Goal: Task Accomplishment & Management: Manage account settings

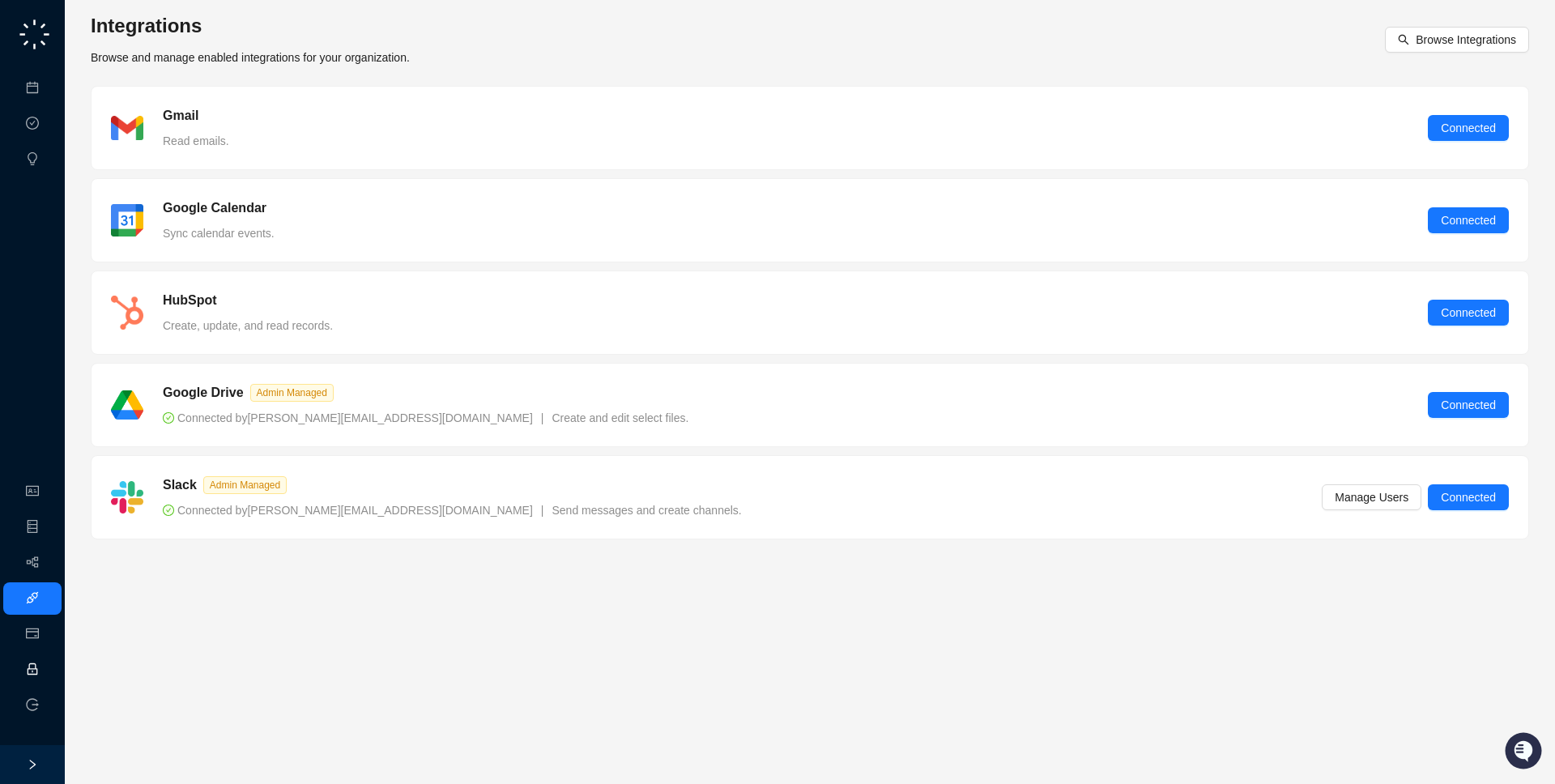
click at [47, 671] on link "Employee" at bounding box center [72, 669] width 50 height 12
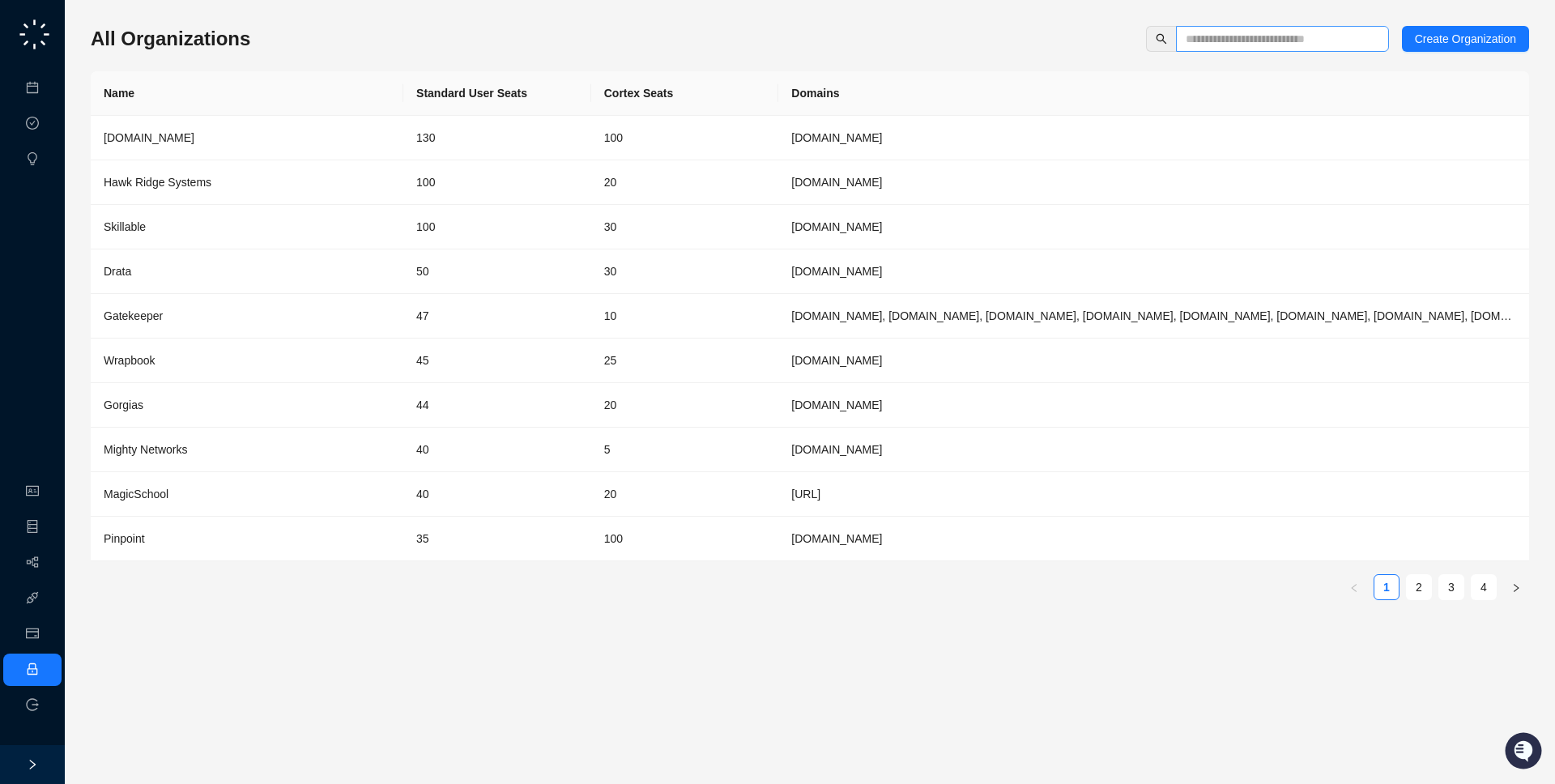
click at [1327, 49] on span at bounding box center [1282, 38] width 213 height 26
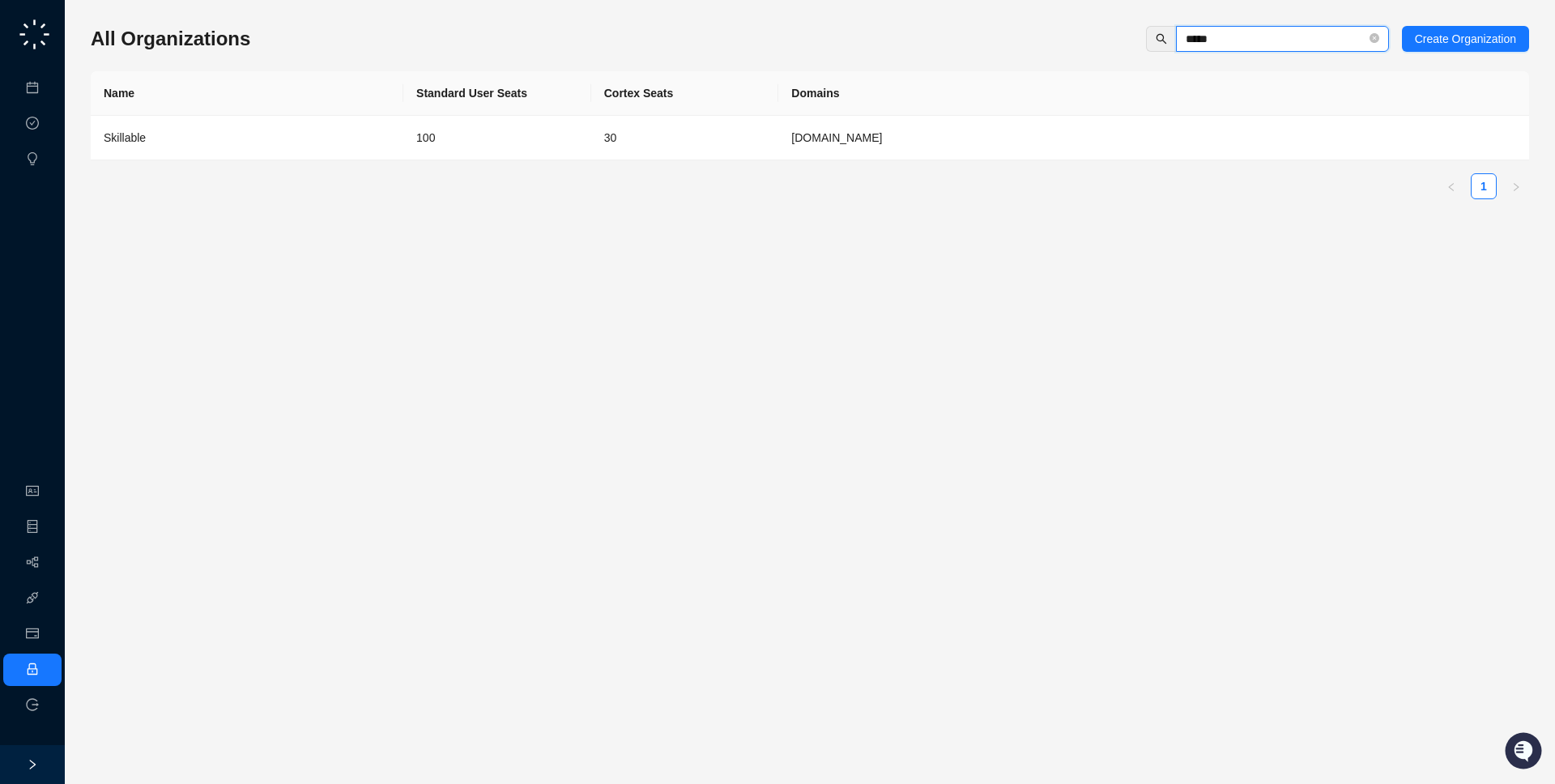
type input "*****"
click at [892, 136] on td "[DOMAIN_NAME]" at bounding box center [1154, 138] width 751 height 44
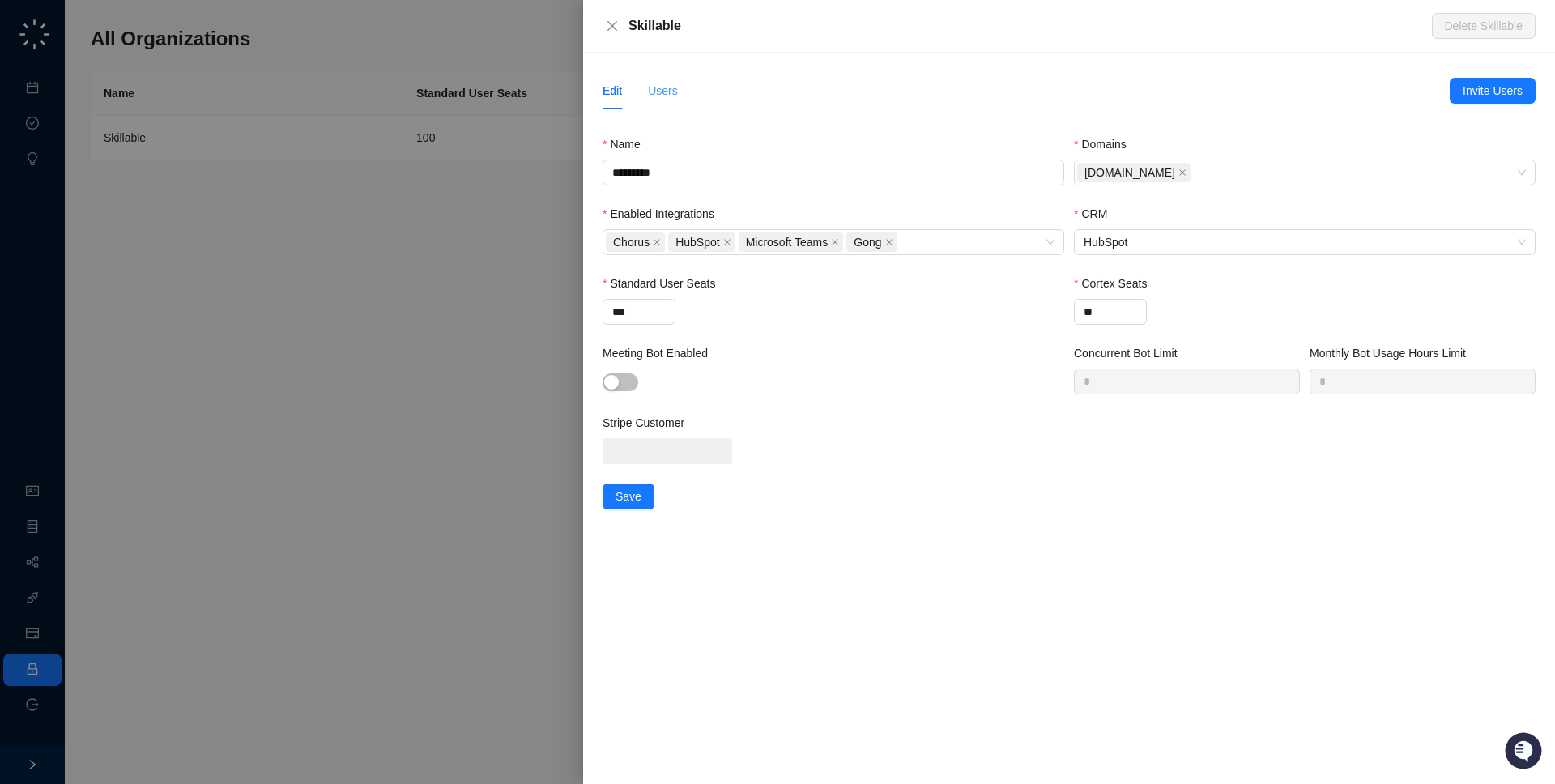
click at [680, 95] on div "Edit Users" at bounding box center [1026, 90] width 847 height 37
click at [668, 95] on div "Users" at bounding box center [662, 90] width 30 height 18
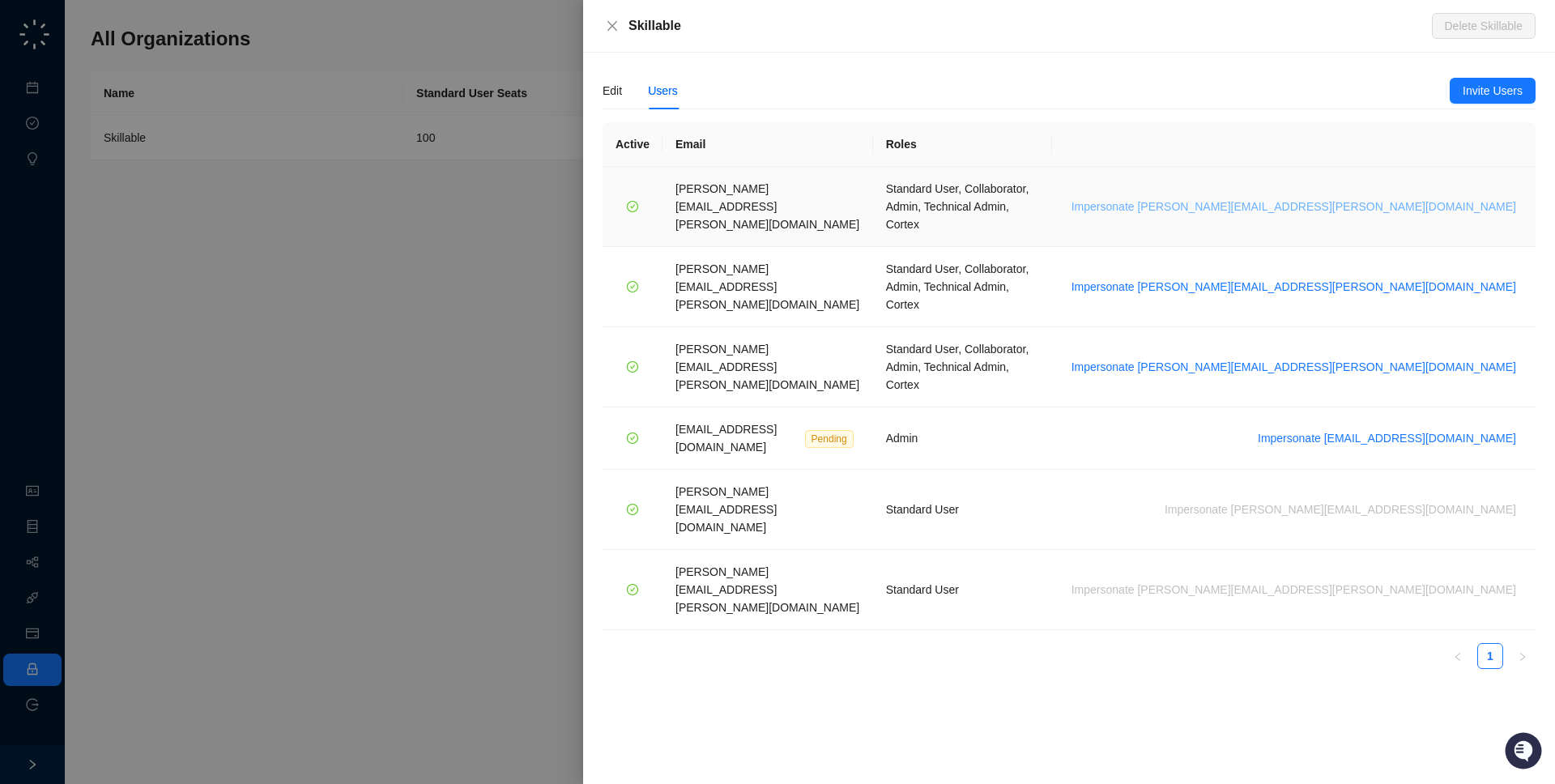
click at [1405, 198] on span "Impersonate brian.olsen@skillable.com" at bounding box center [1293, 206] width 444 height 18
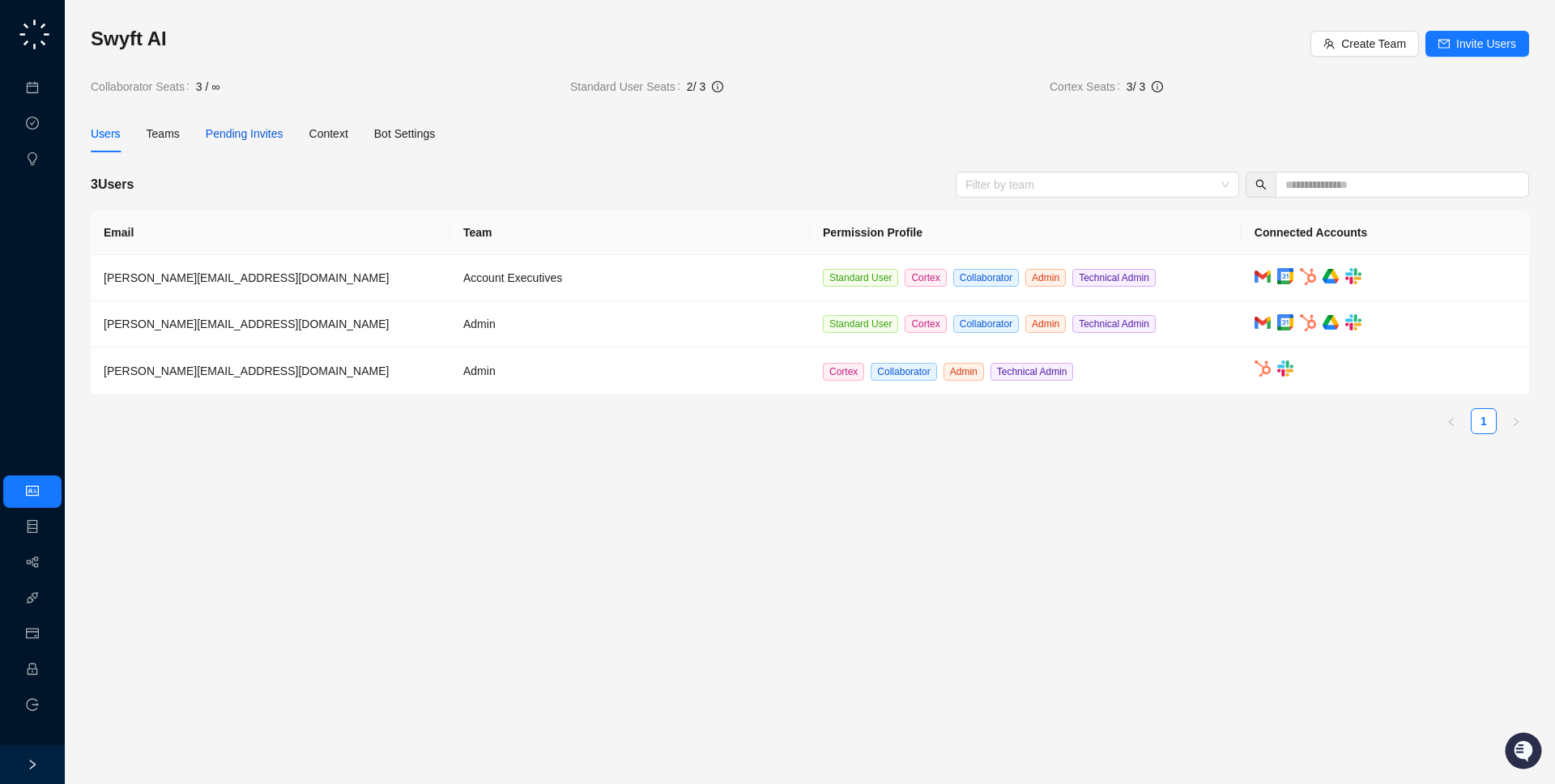
click at [256, 136] on span "Pending Invites" at bounding box center [244, 132] width 78 height 12
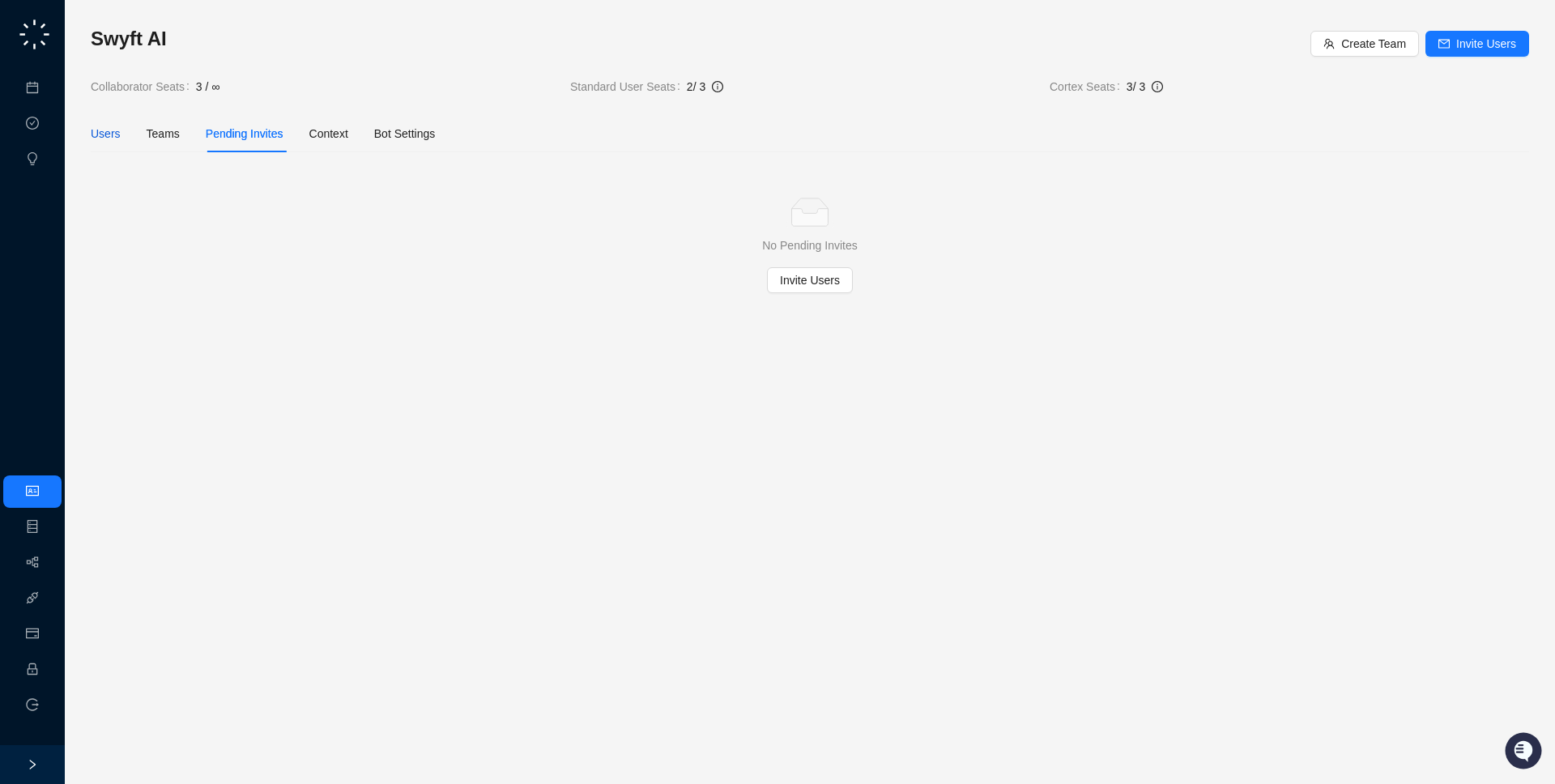
click at [111, 137] on div "Users" at bounding box center [105, 133] width 30 height 18
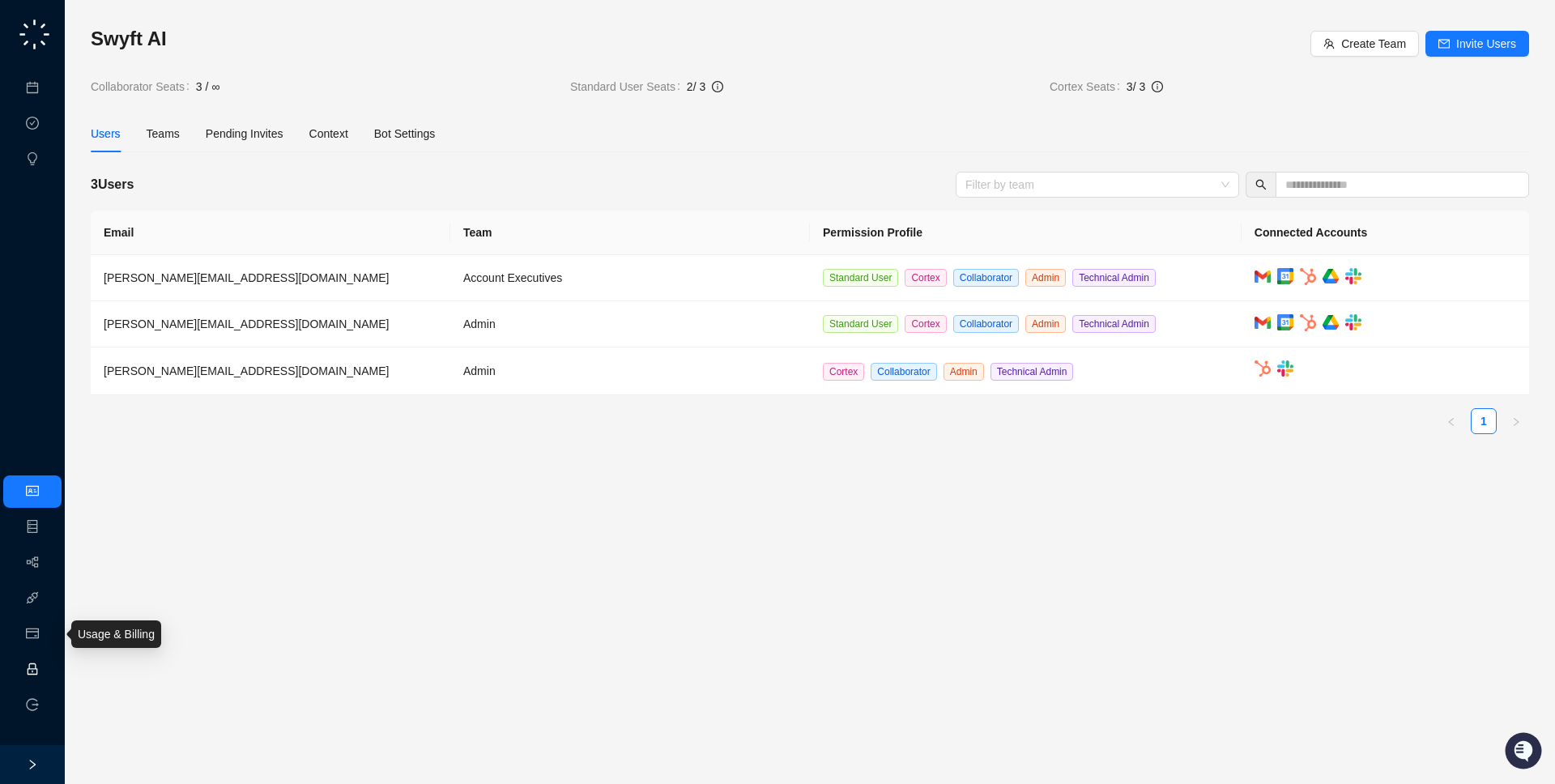
click at [47, 676] on link "Employee" at bounding box center [72, 669] width 50 height 12
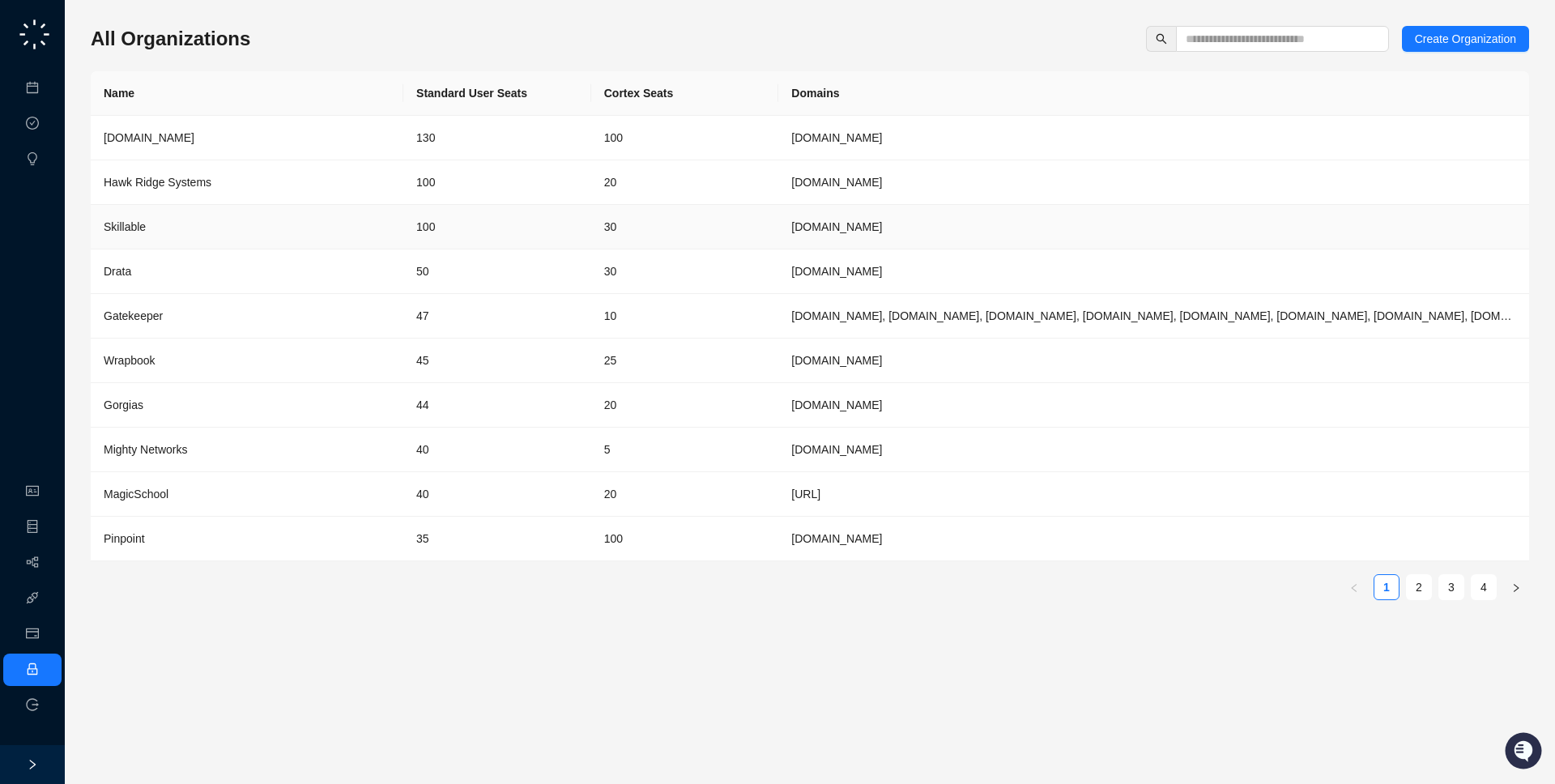
click at [591, 247] on td "30" at bounding box center [685, 226] width 188 height 44
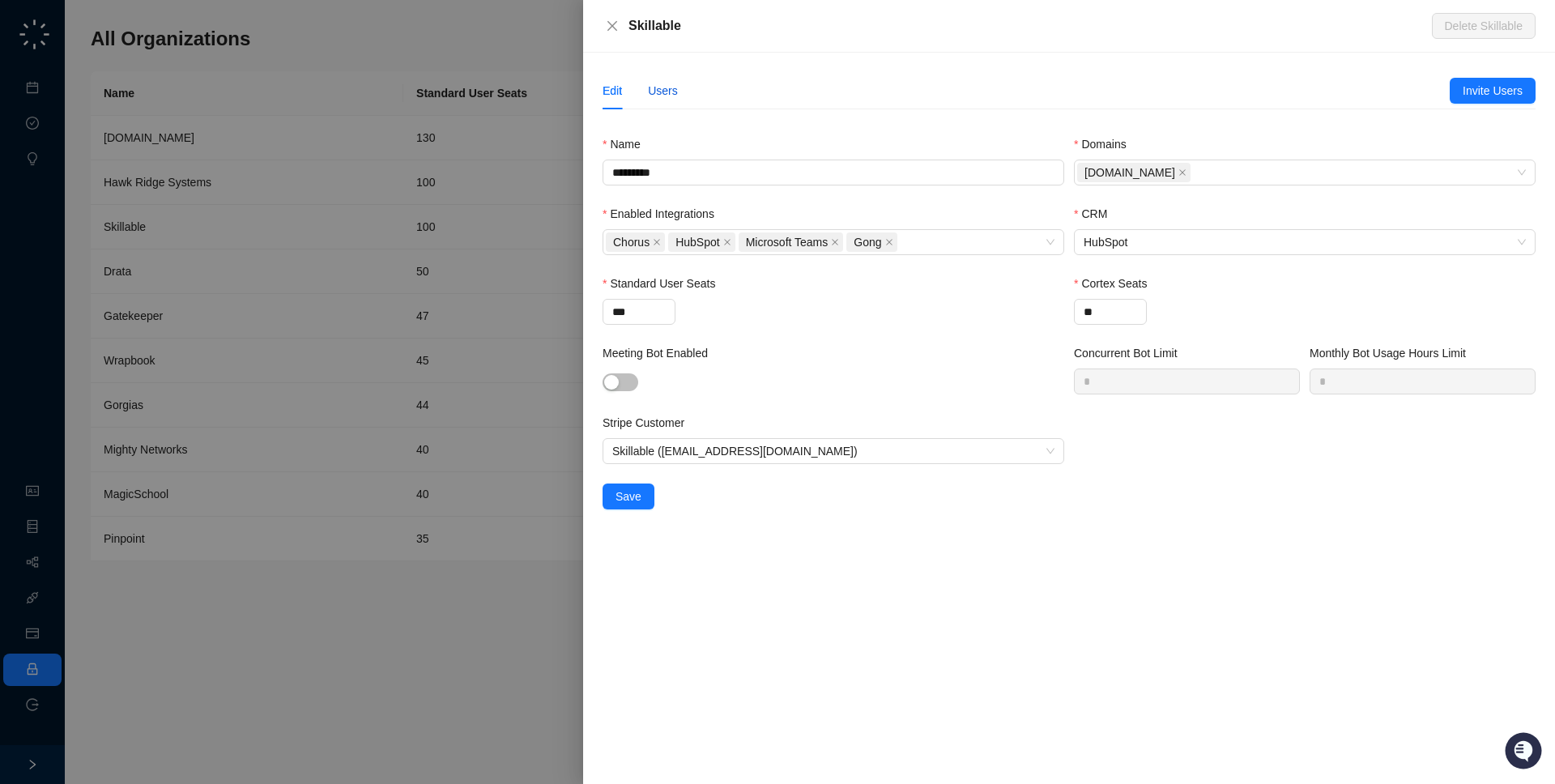
click at [677, 96] on div "Users" at bounding box center [662, 90] width 30 height 18
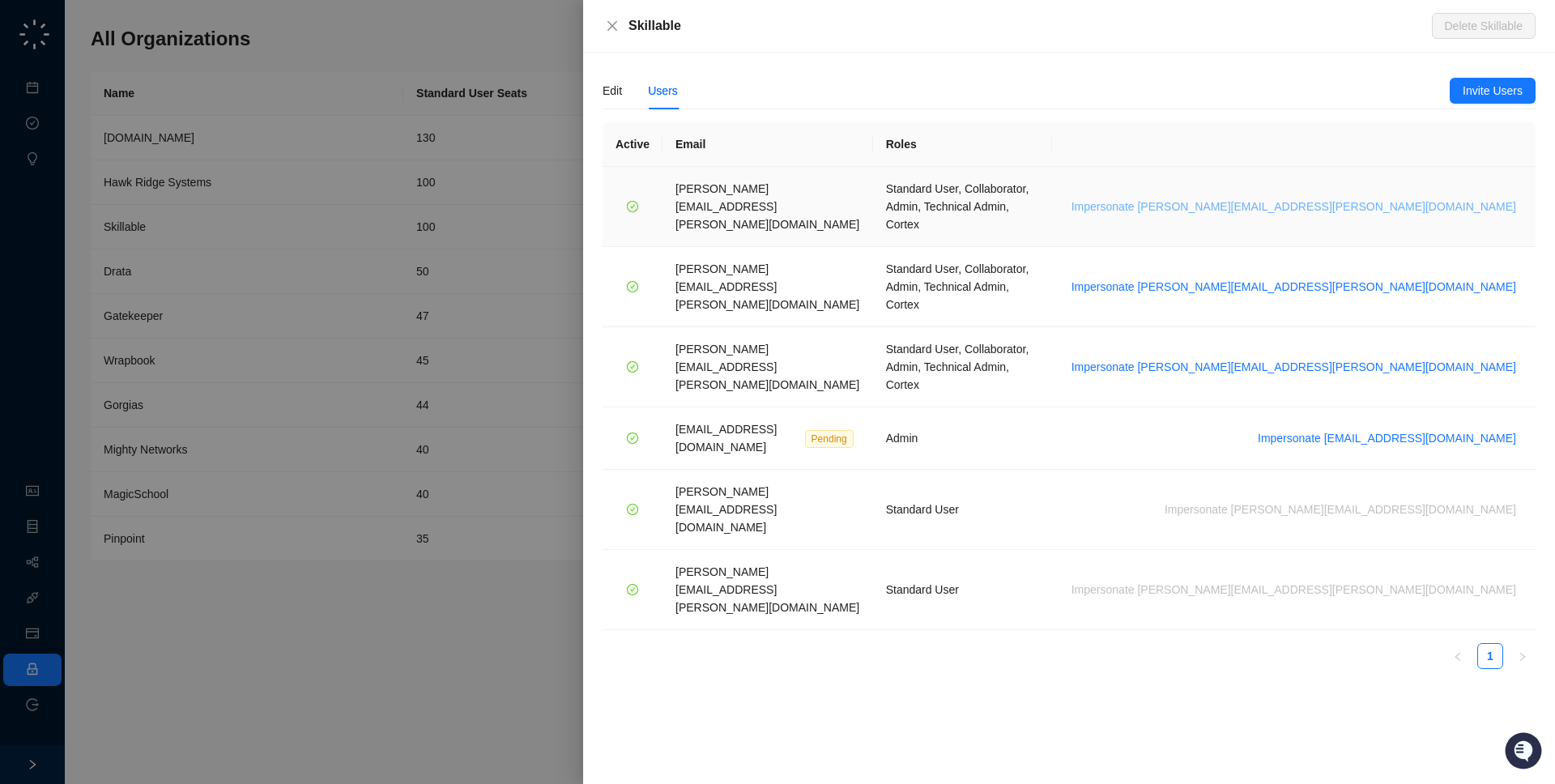
click at [1432, 198] on span "Impersonate brian.olsen@skillable.com" at bounding box center [1293, 206] width 444 height 18
